Goal: Task Accomplishment & Management: Use online tool/utility

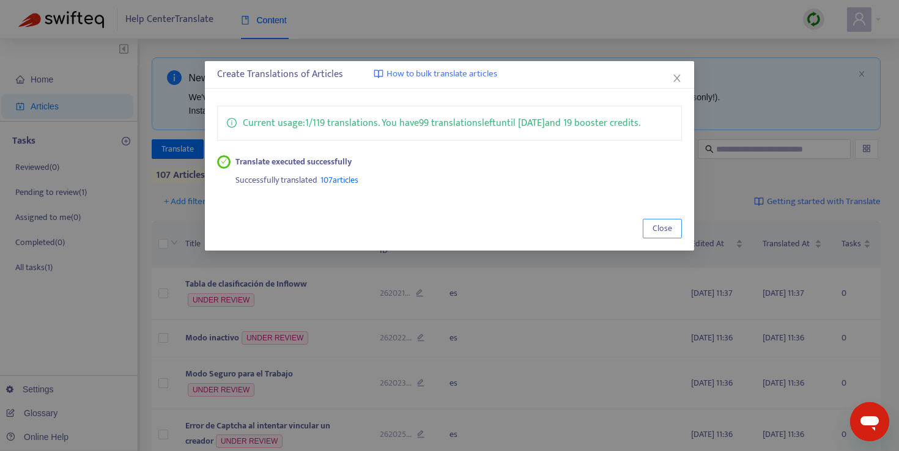
click at [662, 224] on span "Close" at bounding box center [662, 228] width 20 height 13
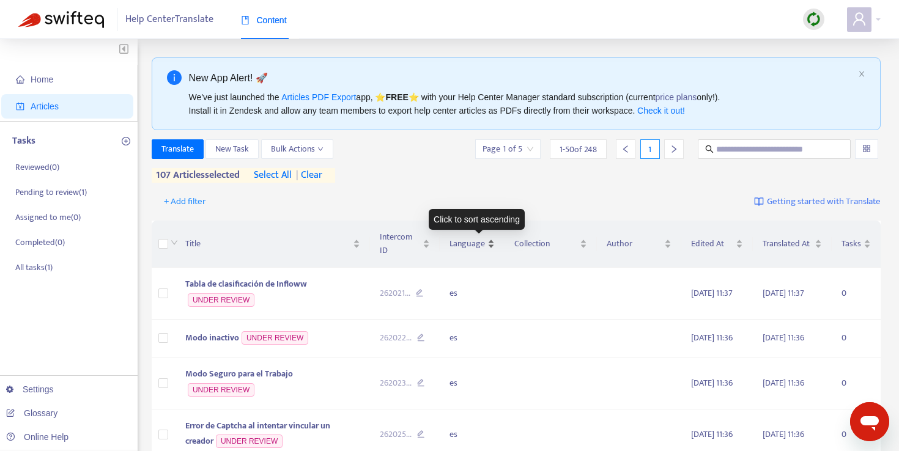
click at [494, 245] on div "Language" at bounding box center [471, 243] width 45 height 13
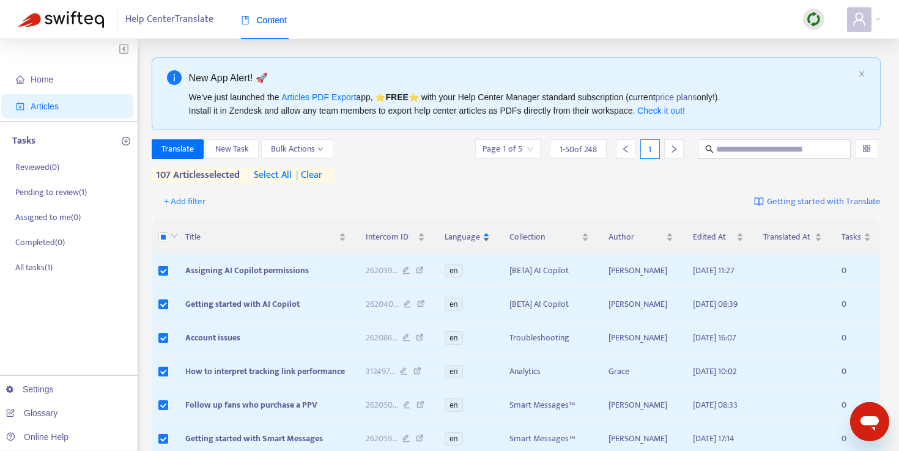
click at [490, 243] on div "Language" at bounding box center [466, 236] width 45 height 13
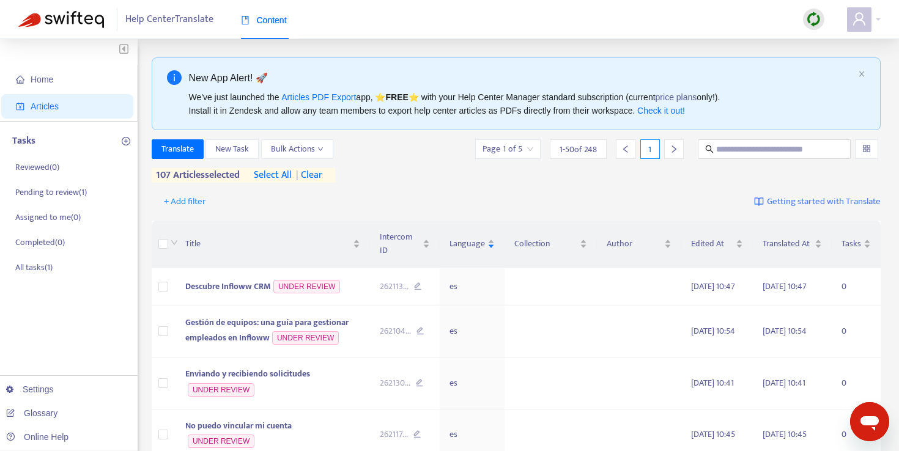
click at [312, 176] on span "| clear" at bounding box center [307, 175] width 31 height 15
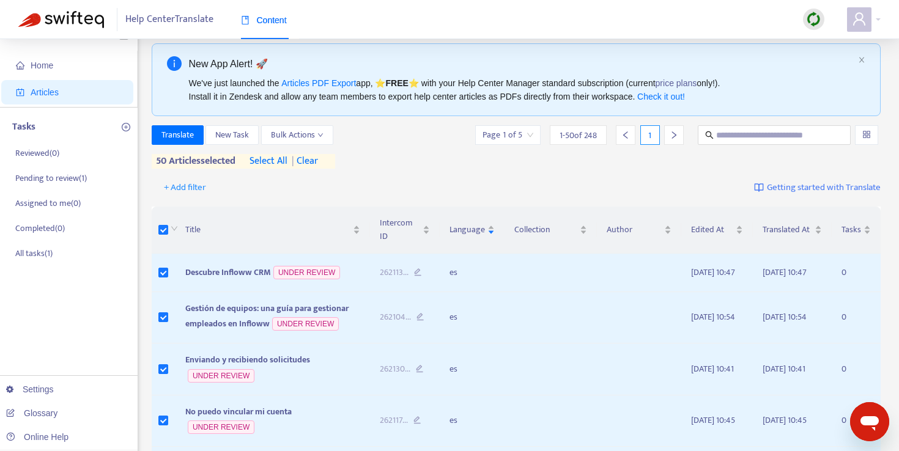
scroll to position [18, 0]
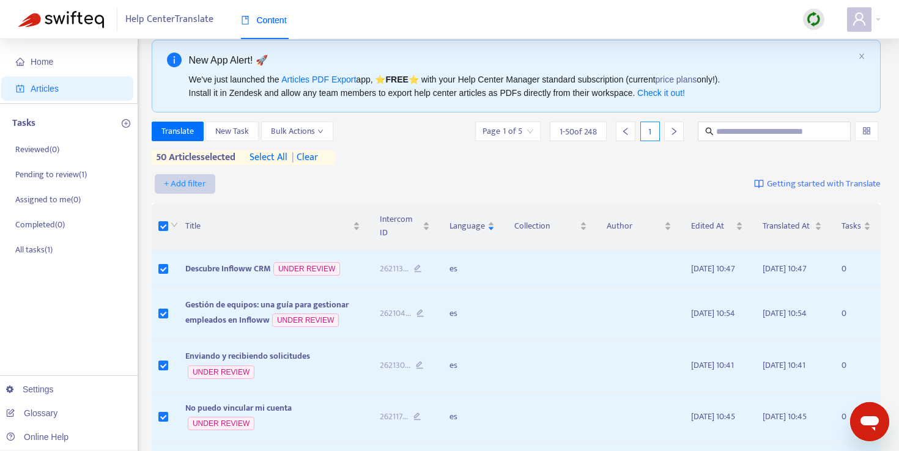
click at [191, 185] on span "+ Add filter" at bounding box center [185, 184] width 42 height 15
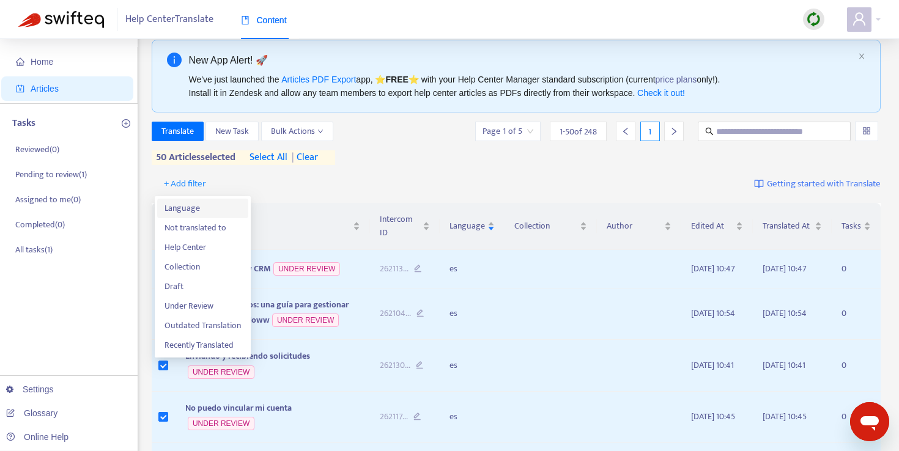
click at [204, 210] on span "Language" at bounding box center [202, 208] width 76 height 13
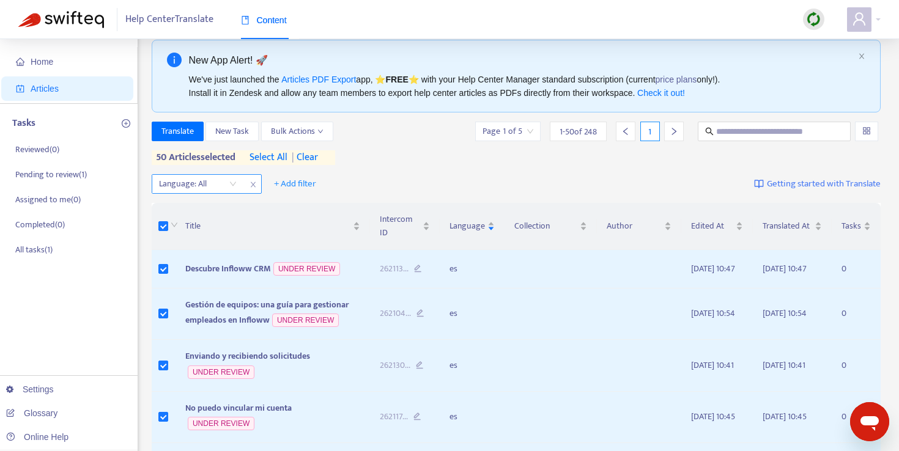
click at [243, 185] on div "Language: All" at bounding box center [207, 184] width 110 height 20
click at [234, 184] on div "Language: All" at bounding box center [197, 184] width 91 height 18
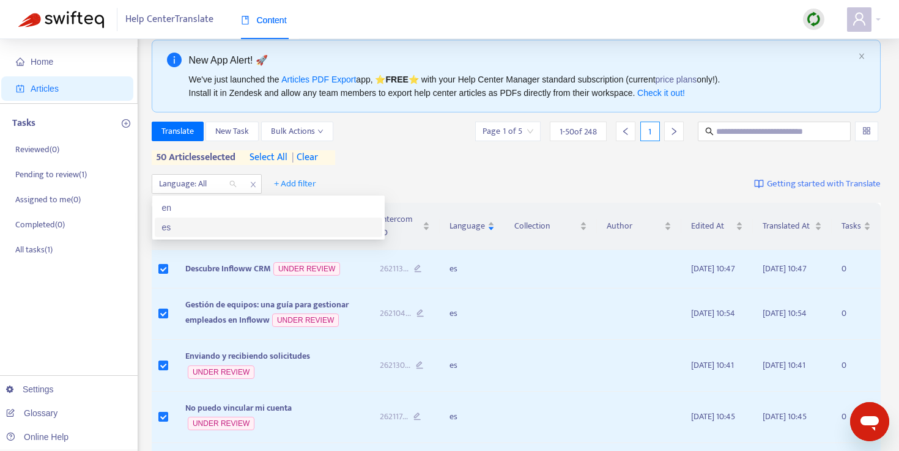
click at [208, 229] on div "es" at bounding box center [268, 227] width 213 height 13
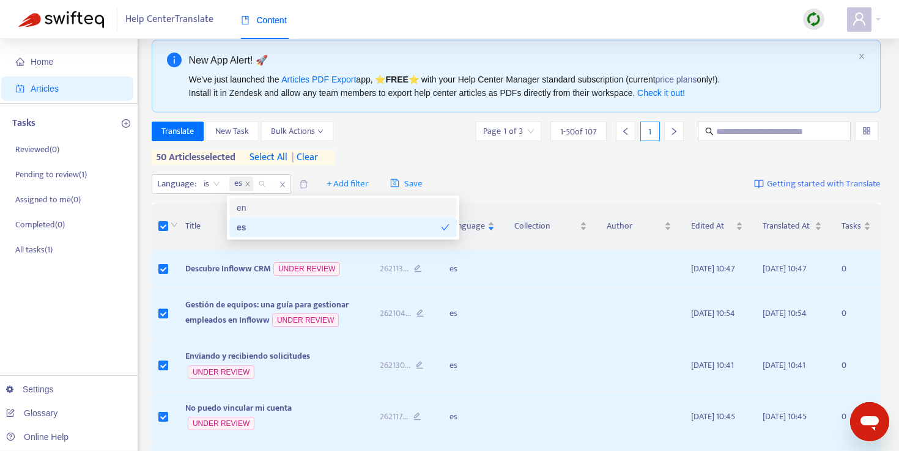
click at [503, 164] on div "Translate New Task Bulk Actions Page 1 of 3 1 - 50 of 107 1 50 articles selecte…" at bounding box center [516, 143] width 729 height 43
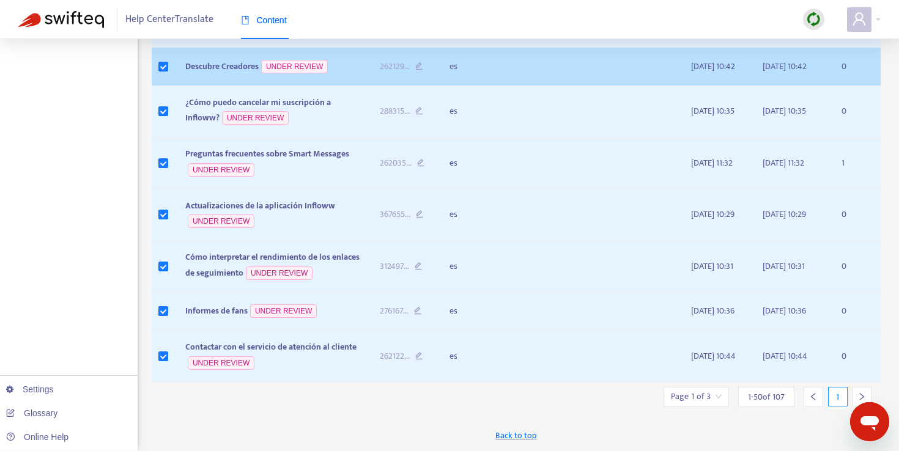
scroll to position [2381, 0]
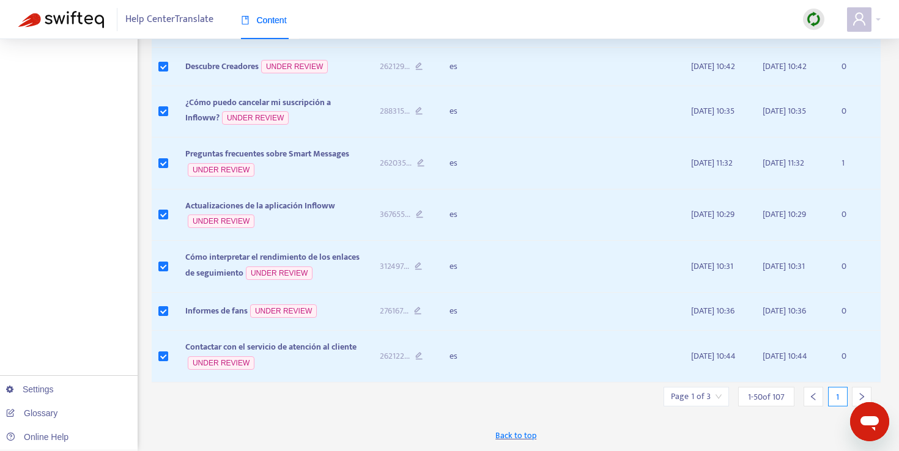
click at [711, 396] on input "search" at bounding box center [696, 397] width 51 height 18
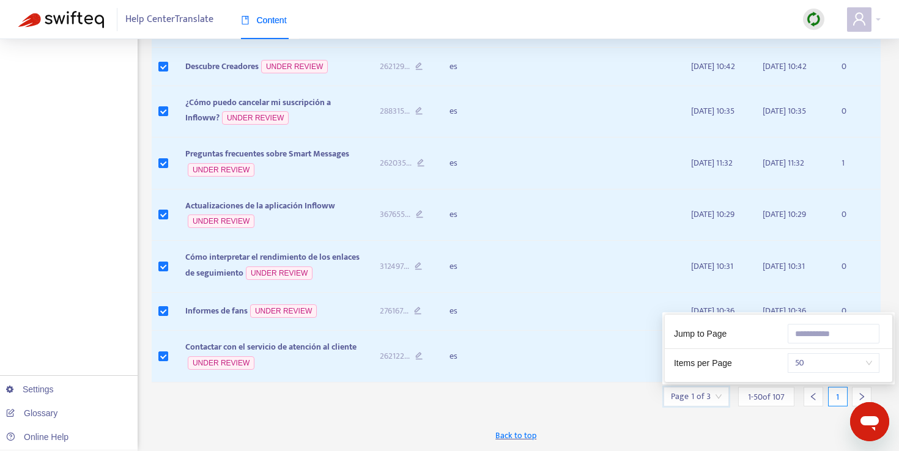
click at [864, 394] on icon "right" at bounding box center [861, 396] width 9 height 9
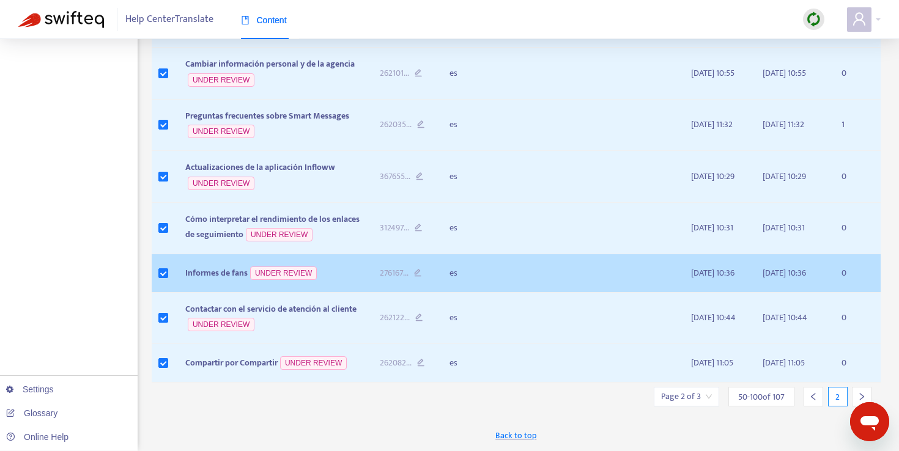
scroll to position [2385, 0]
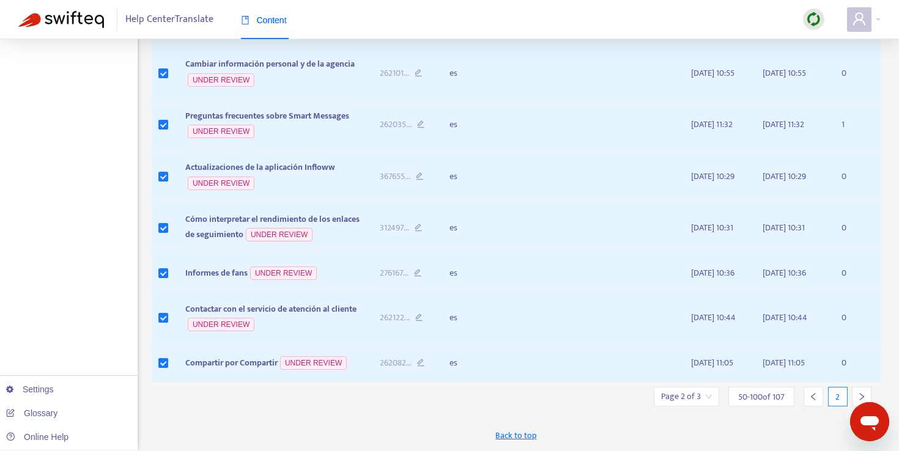
click at [860, 393] on icon "right" at bounding box center [861, 396] width 9 height 9
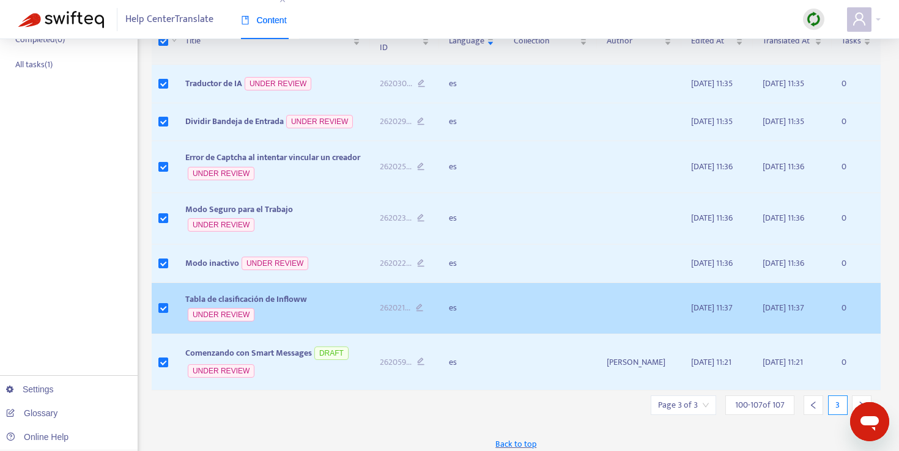
scroll to position [263, 0]
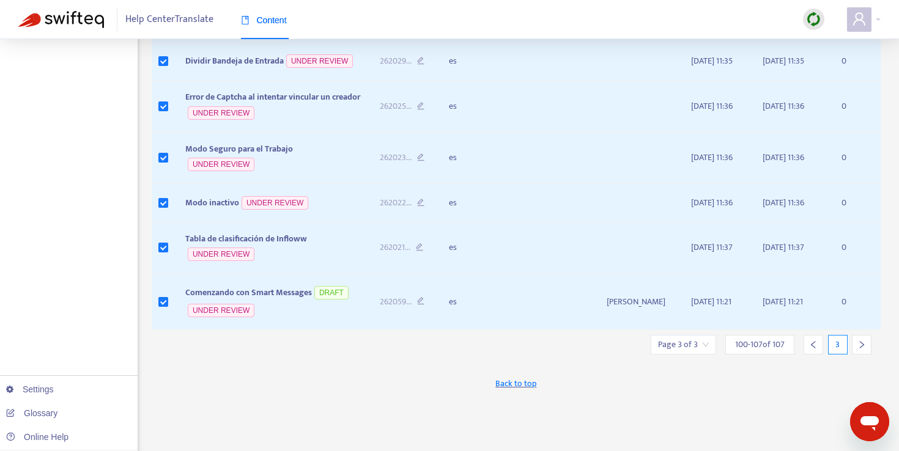
click at [816, 349] on icon "left" at bounding box center [813, 345] width 9 height 9
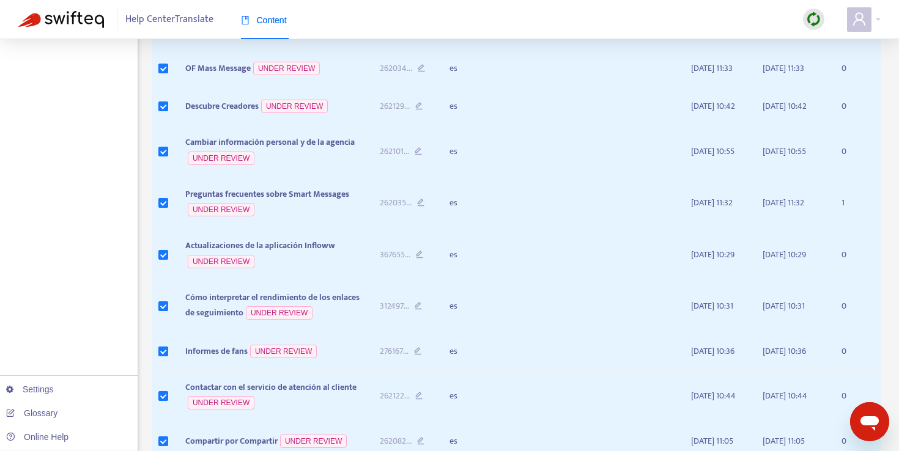
scroll to position [2385, 0]
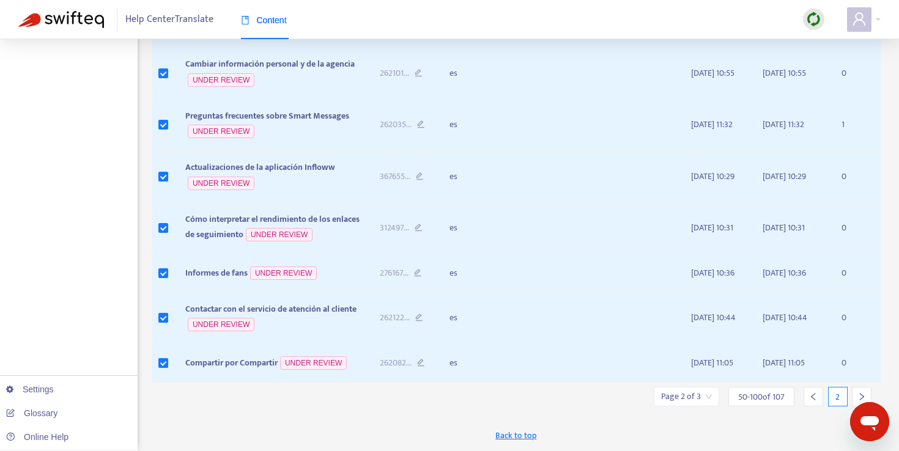
click at [820, 403] on div at bounding box center [813, 397] width 20 height 20
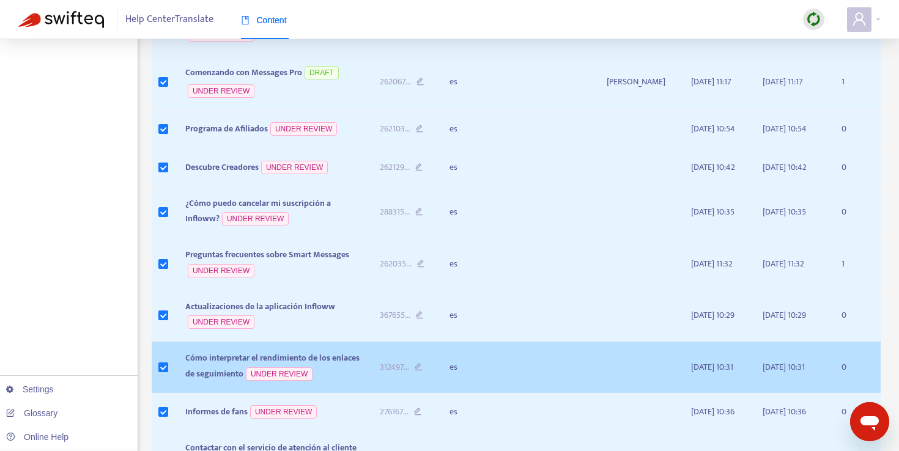
scroll to position [2381, 0]
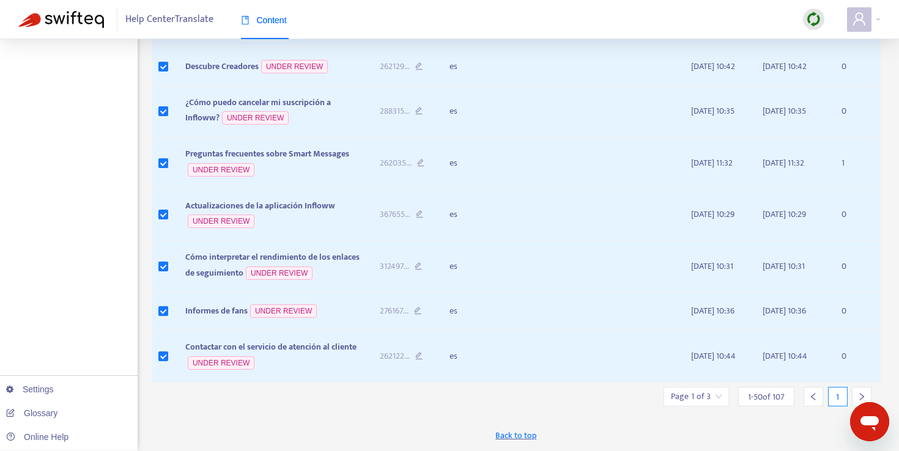
click at [868, 396] on div at bounding box center [862, 397] width 20 height 20
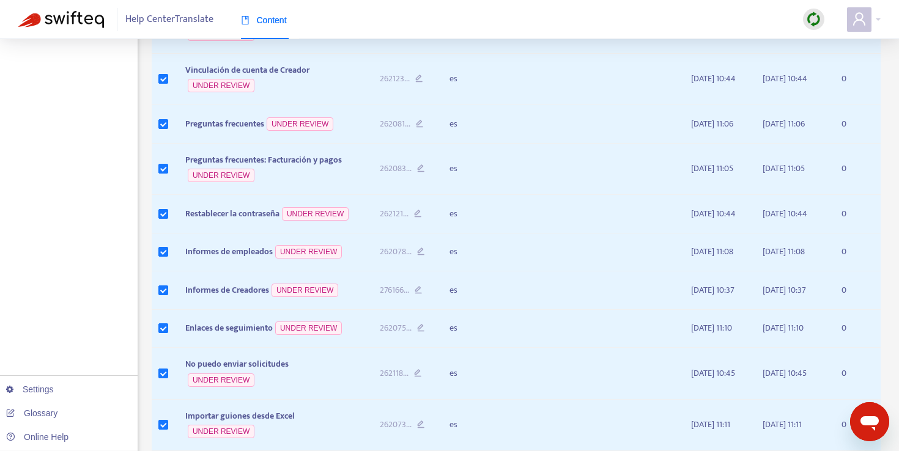
scroll to position [0, 0]
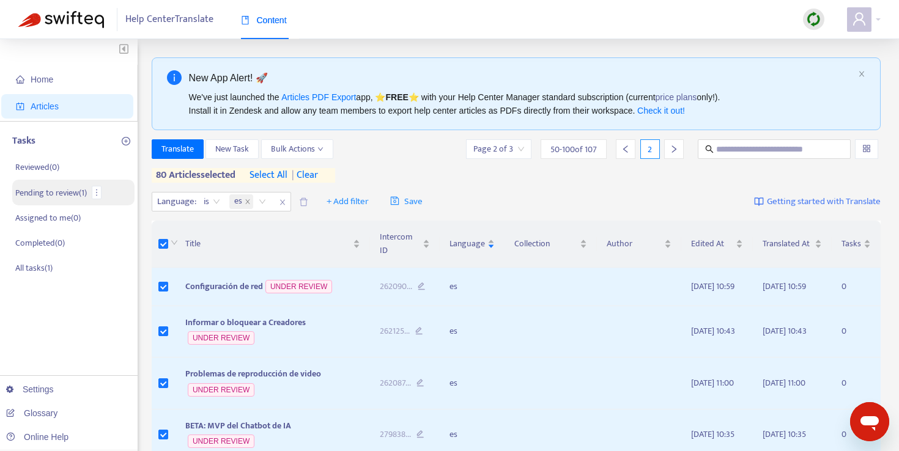
click at [73, 191] on p "Pending to review ( 1 )" at bounding box center [51, 192] width 72 height 13
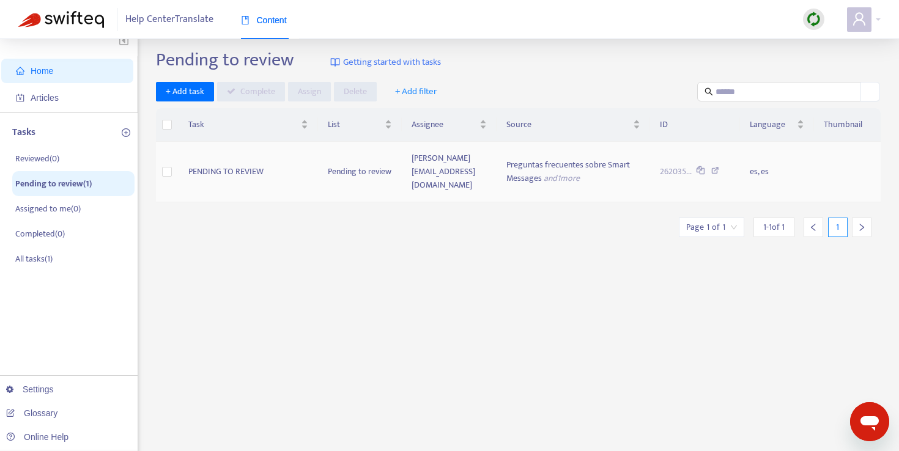
scroll to position [6, 0]
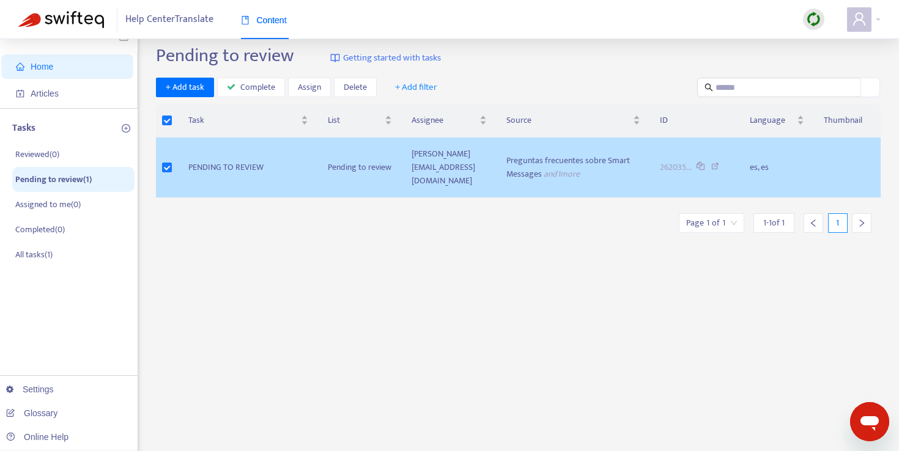
click at [751, 160] on td "es, es" at bounding box center [777, 168] width 74 height 61
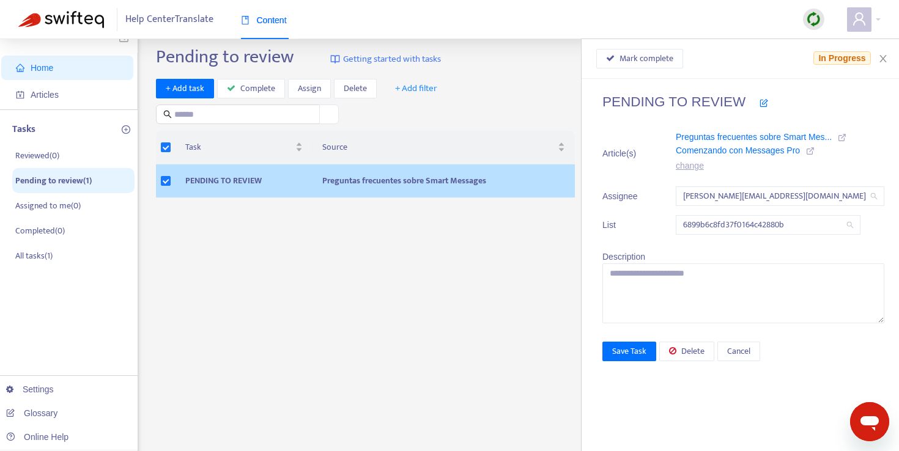
click at [751, 160] on div "Task Source PENDING TO REVIEW Preguntas frecuentes sobre Smart Messages Mark co…" at bounding box center [518, 164] width 724 height 67
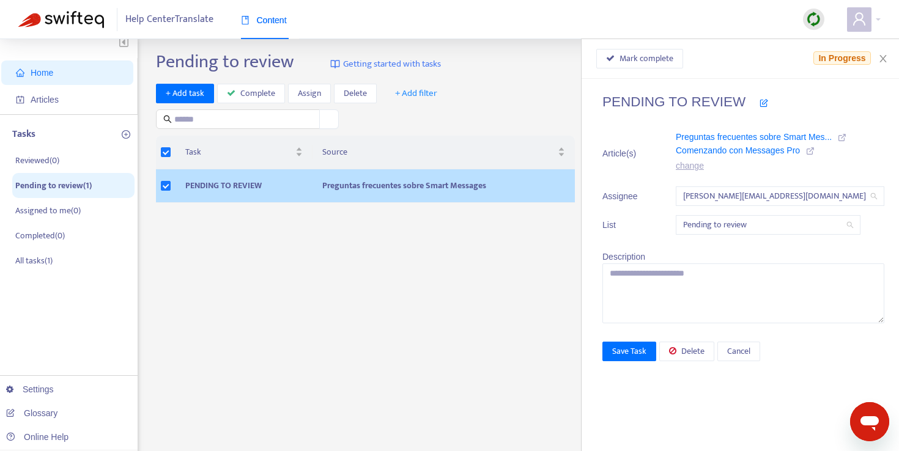
scroll to position [3, 0]
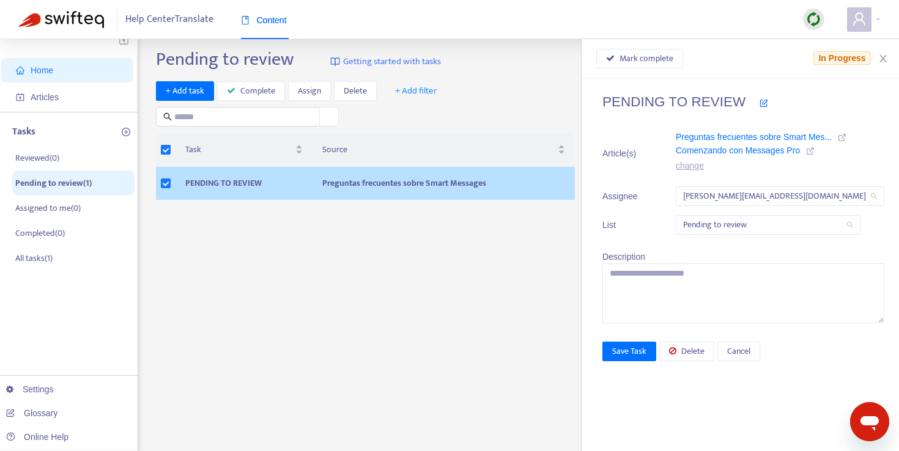
click at [701, 169] on link "change" at bounding box center [690, 166] width 28 height 10
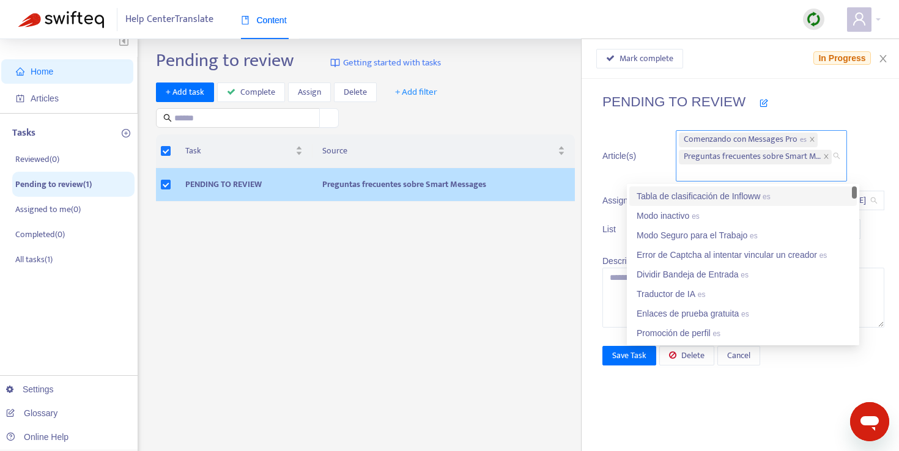
click at [742, 174] on div "Comenzando con Messages Pro es Preguntas frecuentes sobre Smart Messages es" at bounding box center [755, 155] width 153 height 49
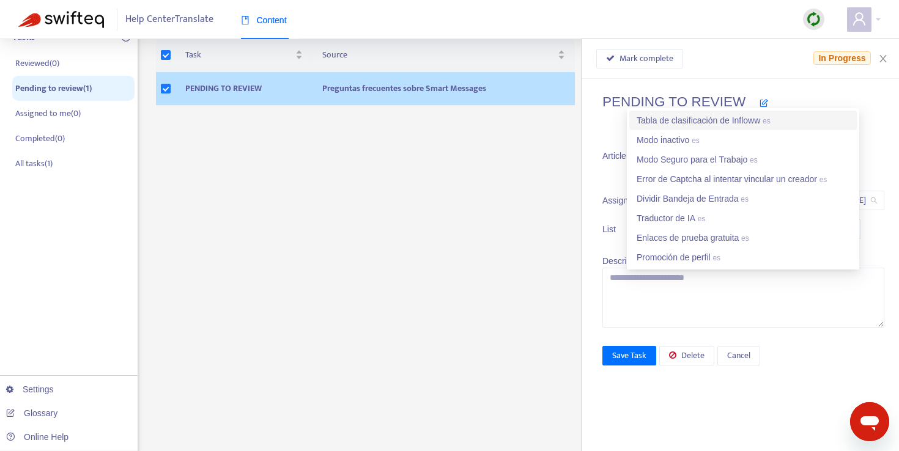
scroll to position [0, 0]
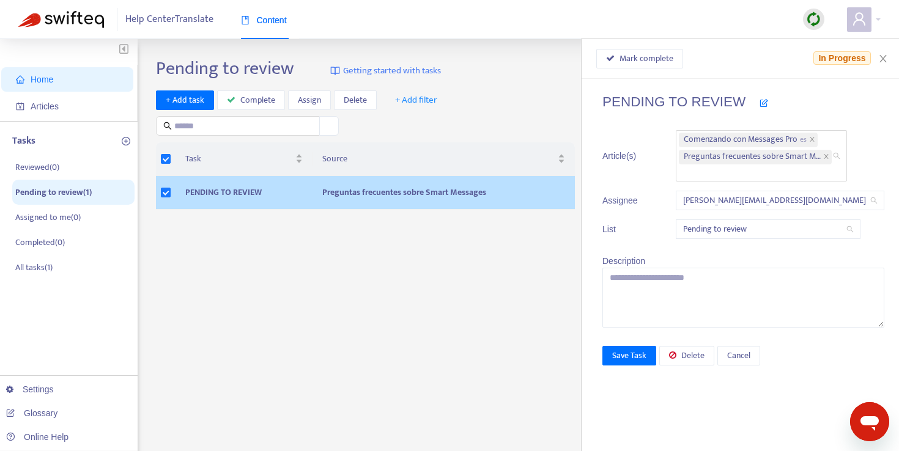
click at [715, 396] on div "PENDING TO REVIEW Article(s) Comenzando con Messages Pro es Preguntas frecuente…" at bounding box center [739, 265] width 317 height 372
click at [704, 361] on span "Delete" at bounding box center [692, 355] width 23 height 13
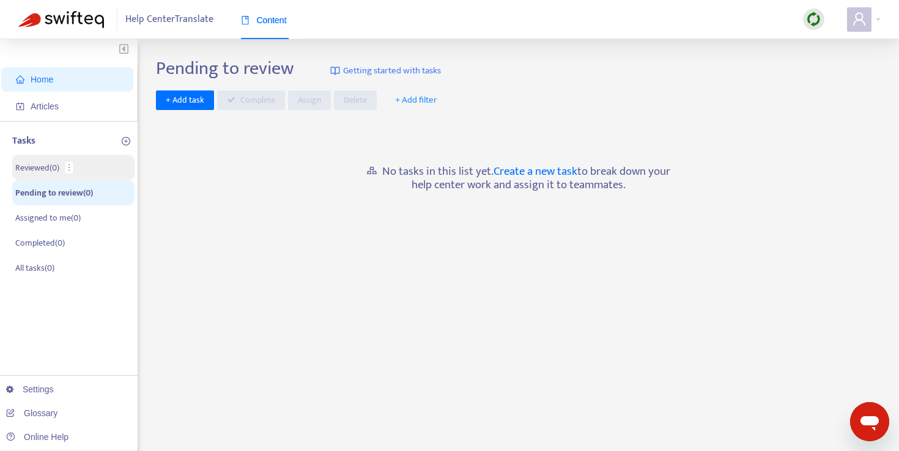
click at [42, 171] on p "Reviewed ( 0 )" at bounding box center [37, 167] width 44 height 13
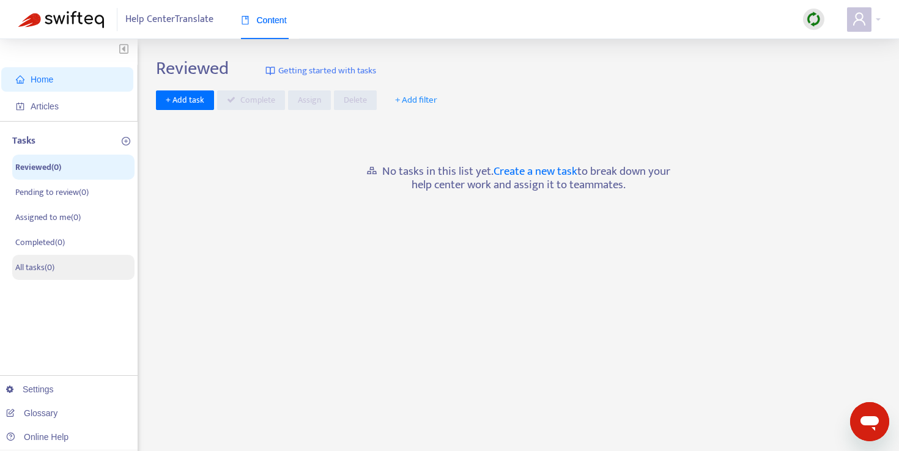
click at [54, 269] on p "All tasks ( 0 )" at bounding box center [34, 267] width 39 height 13
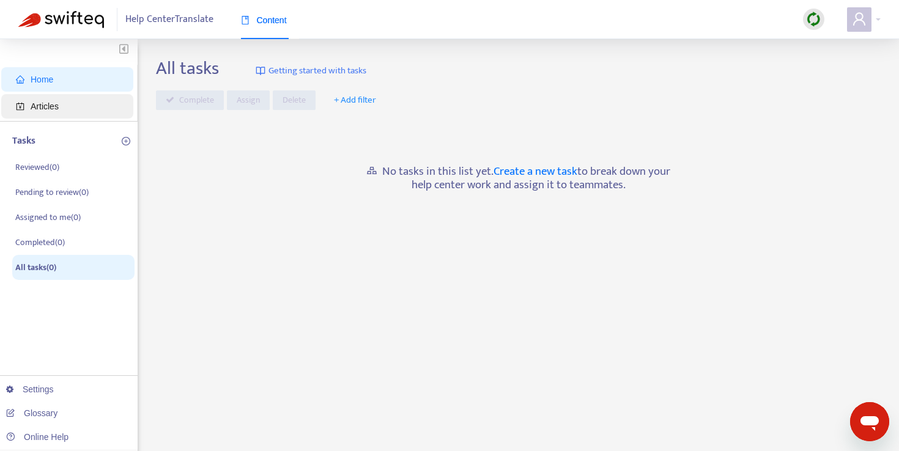
click at [47, 102] on span "Articles" at bounding box center [45, 106] width 28 height 10
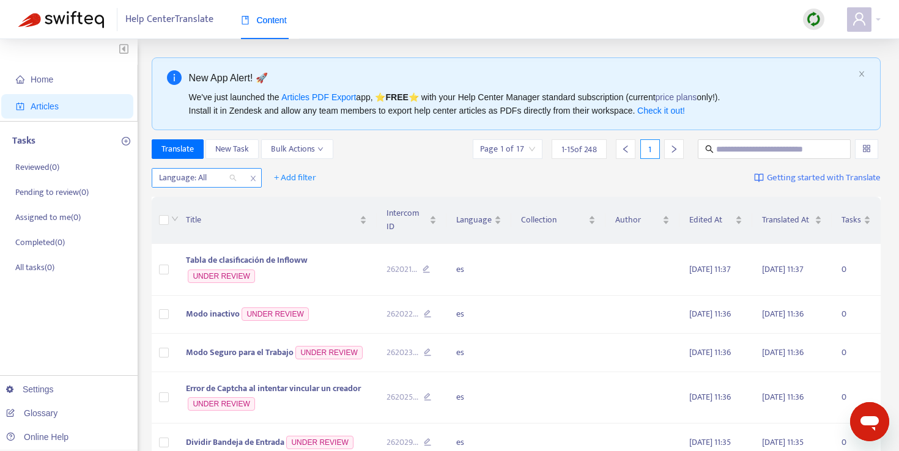
click at [229, 175] on div "Language: All" at bounding box center [197, 178] width 91 height 18
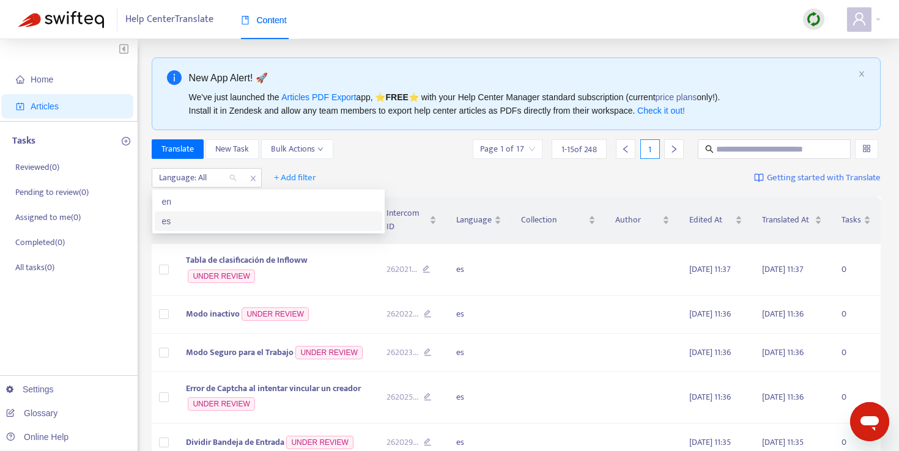
click at [218, 221] on div "es" at bounding box center [268, 221] width 213 height 13
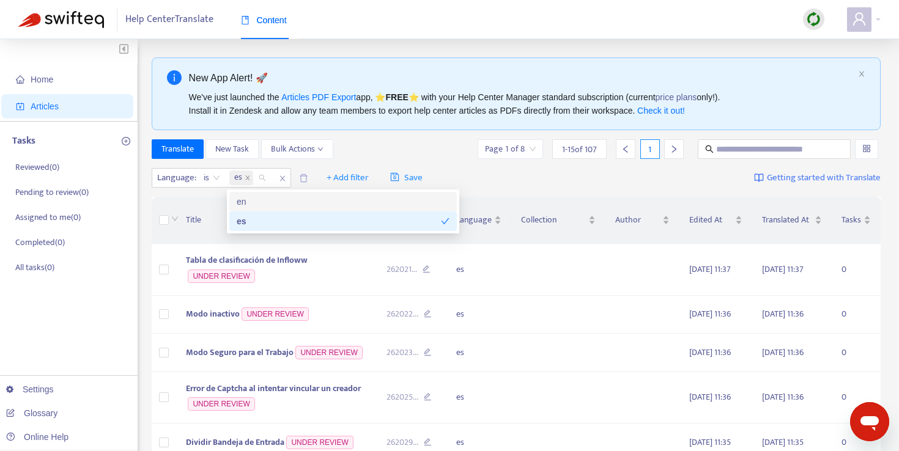
click at [376, 144] on div "Translate New Task Bulk Actions Page 1 of 8 1 - 15 of 107 1" at bounding box center [516, 149] width 729 height 20
